Goal: Task Accomplishment & Management: Manage account settings

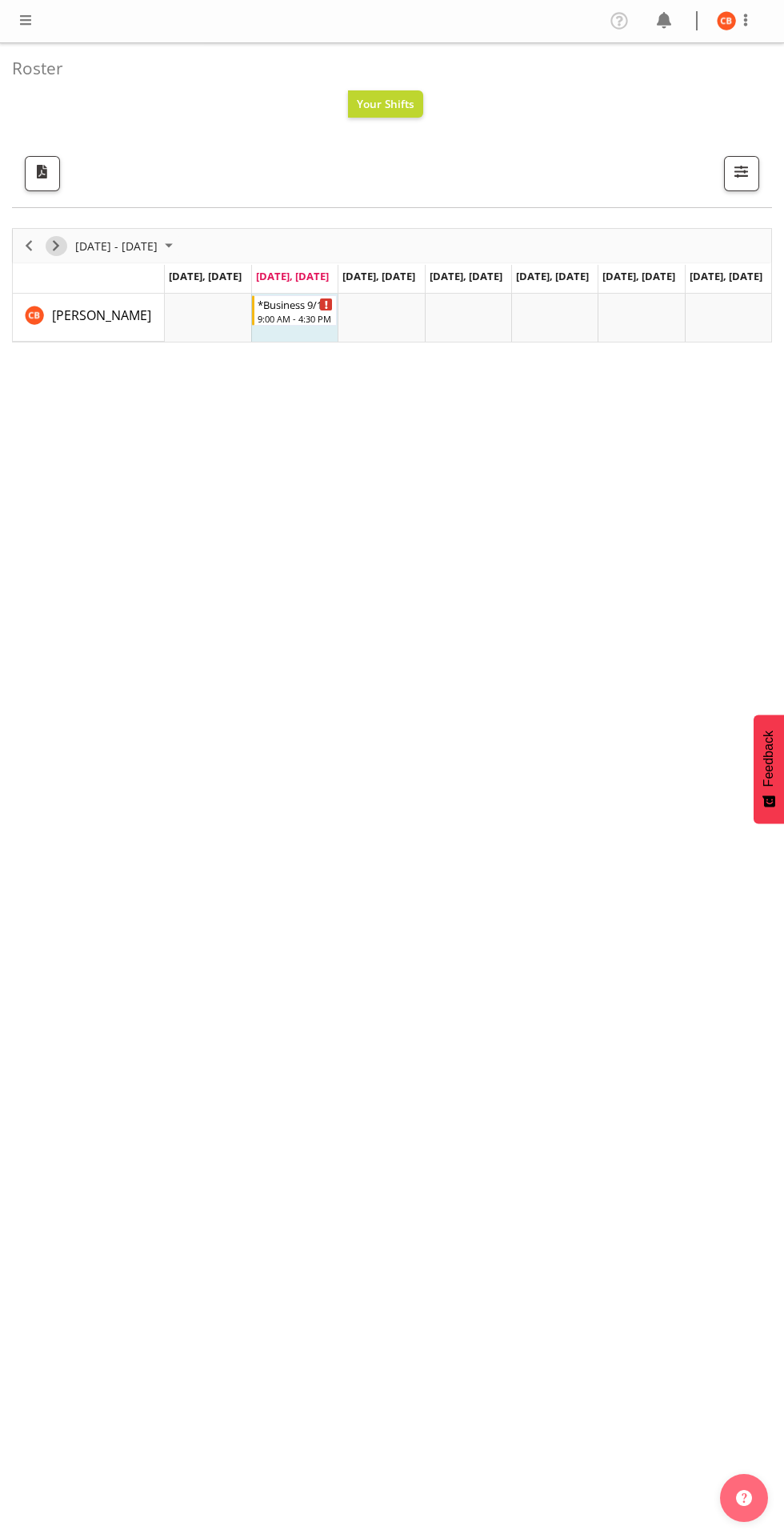
click at [56, 255] on span "Next" at bounding box center [56, 246] width 19 height 20
click at [31, 278] on div "Timeline Week of October 14, 2025" at bounding box center [88, 279] width 151 height 7
click at [39, 250] on div "previous period" at bounding box center [29, 245] width 27 height 34
click at [26, 20] on span at bounding box center [26, 20] width 19 height 19
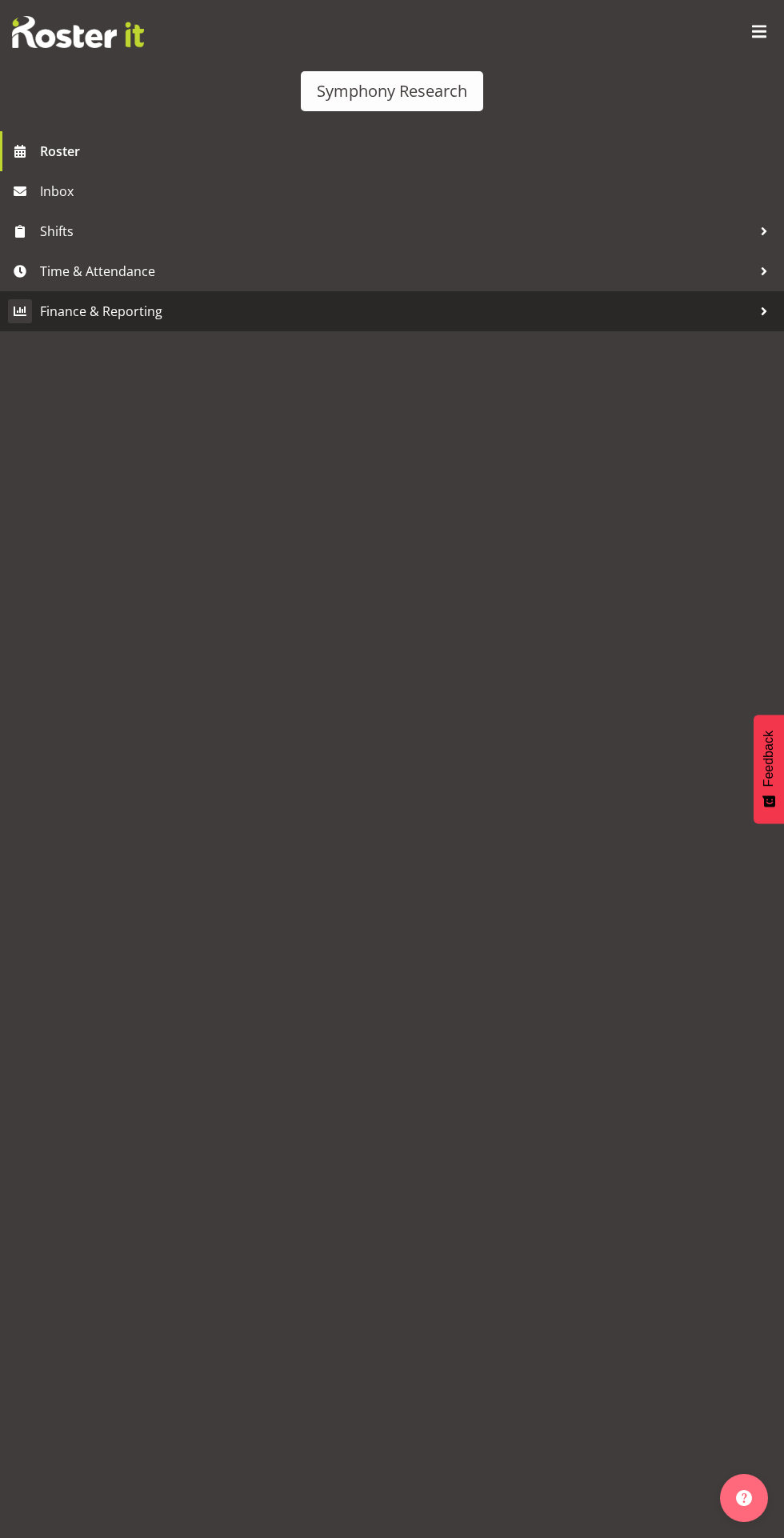
click at [164, 307] on span "Finance & Reporting" at bounding box center [395, 311] width 712 height 24
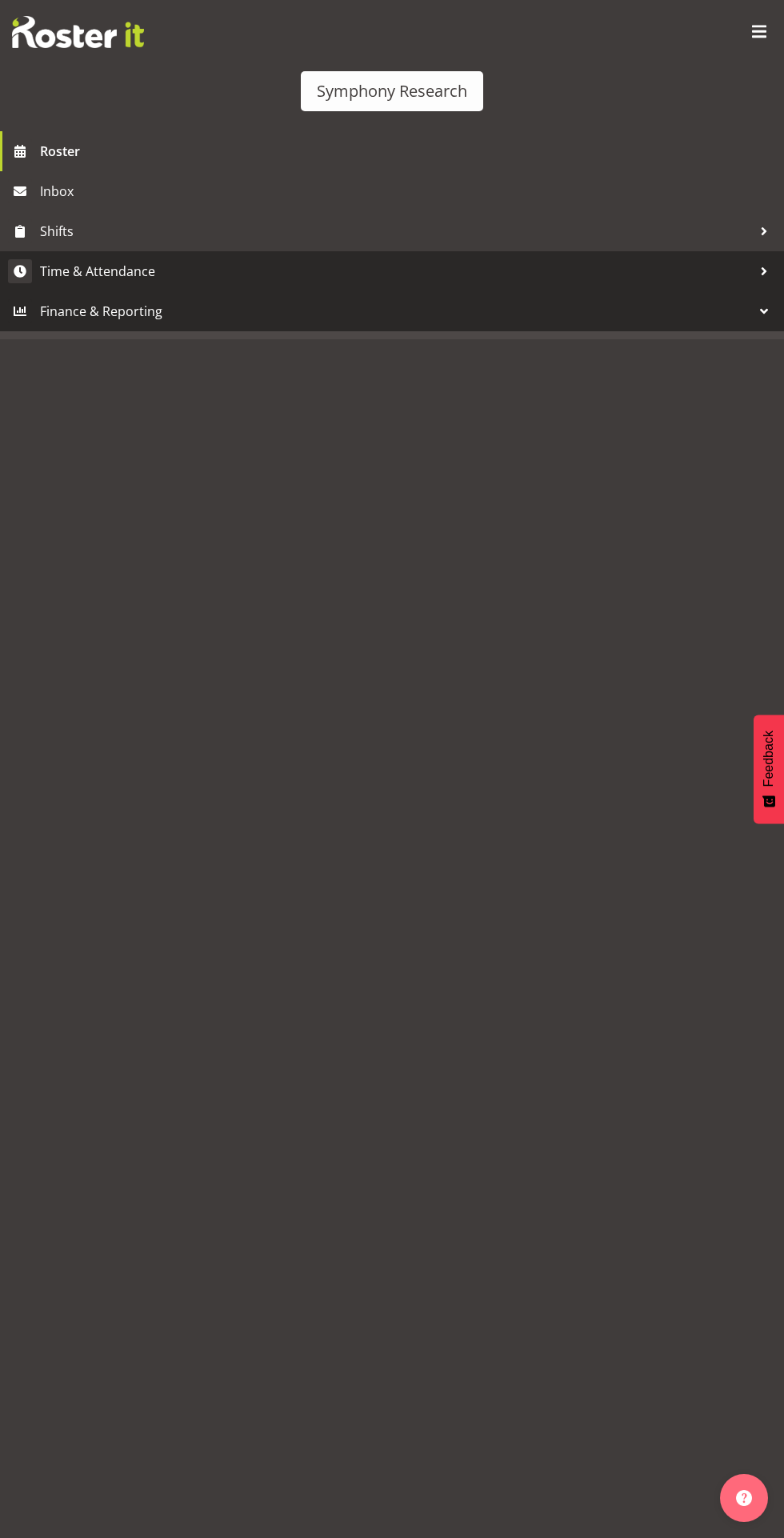
click at [177, 269] on span "Time & Attendance" at bounding box center [395, 270] width 712 height 24
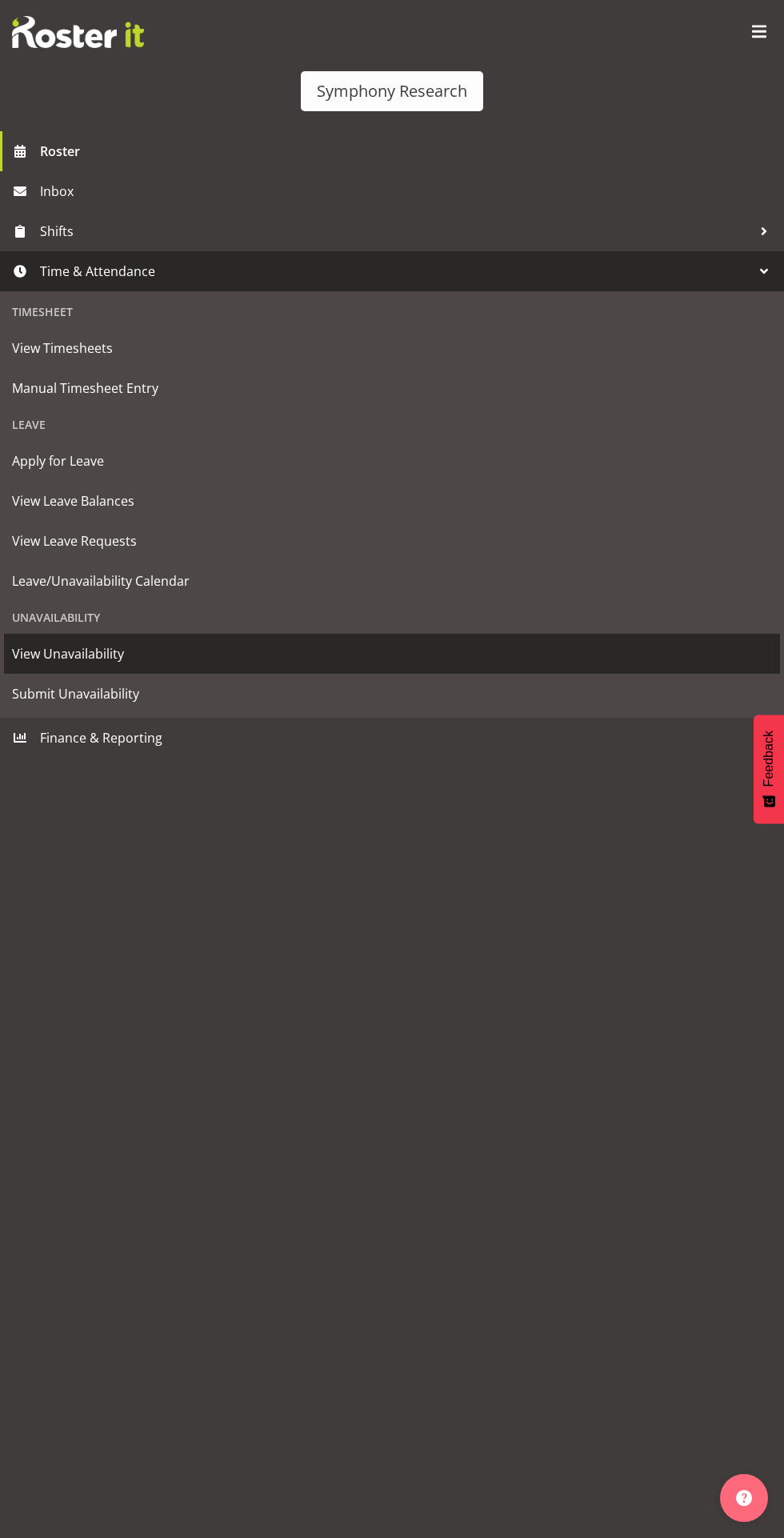
click at [126, 658] on span "View Unavailability" at bounding box center [392, 653] width 760 height 24
